Goal: Navigation & Orientation: Find specific page/section

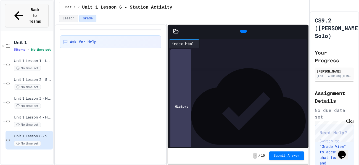
click at [18, 13] on button "Back to Teams" at bounding box center [27, 15] width 44 height 23
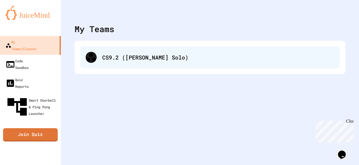
click at [113, 66] on div "CS9.2 ([PERSON_NAME] Solo)" at bounding box center [210, 57] width 260 height 22
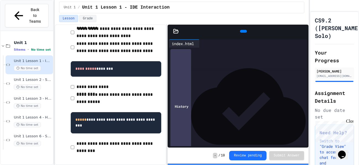
scroll to position [156, 0]
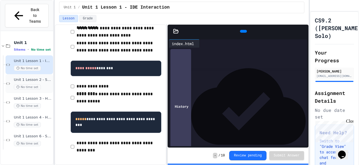
click at [46, 77] on span "Unit 1 Lesson 2 - Setting Up HTML Doc" at bounding box center [33, 79] width 38 height 5
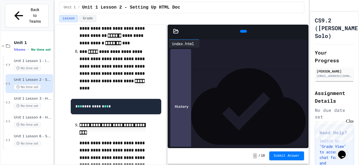
scroll to position [661, 0]
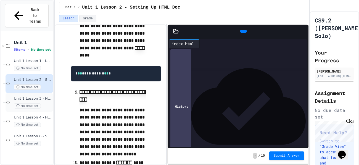
click at [45, 103] on div "No time set" at bounding box center [33, 105] width 38 height 5
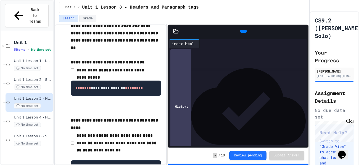
scroll to position [56, 0]
